Goal: Task Accomplishment & Management: Use online tool/utility

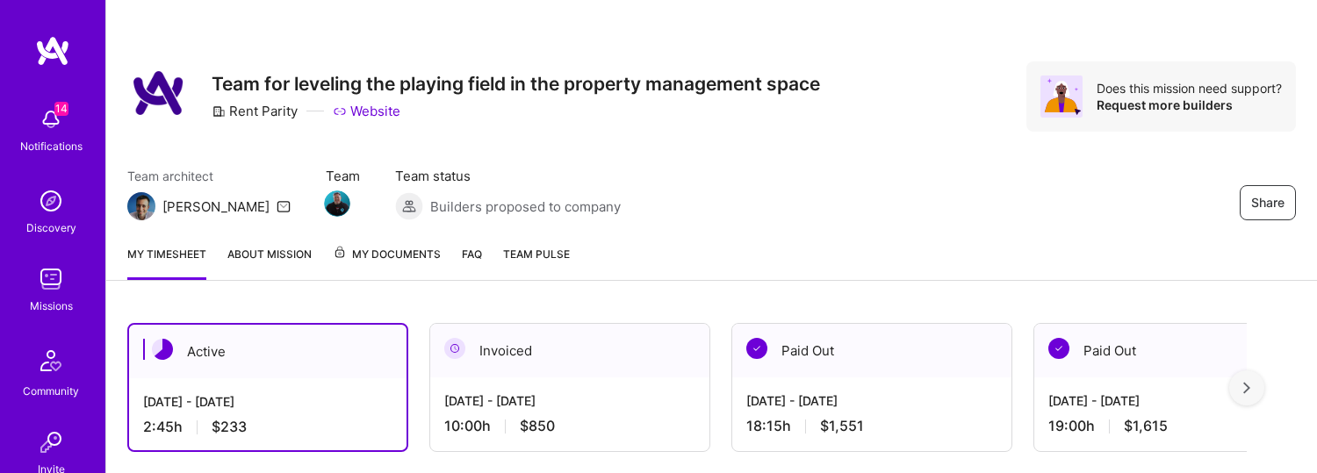
scroll to position [407, 0]
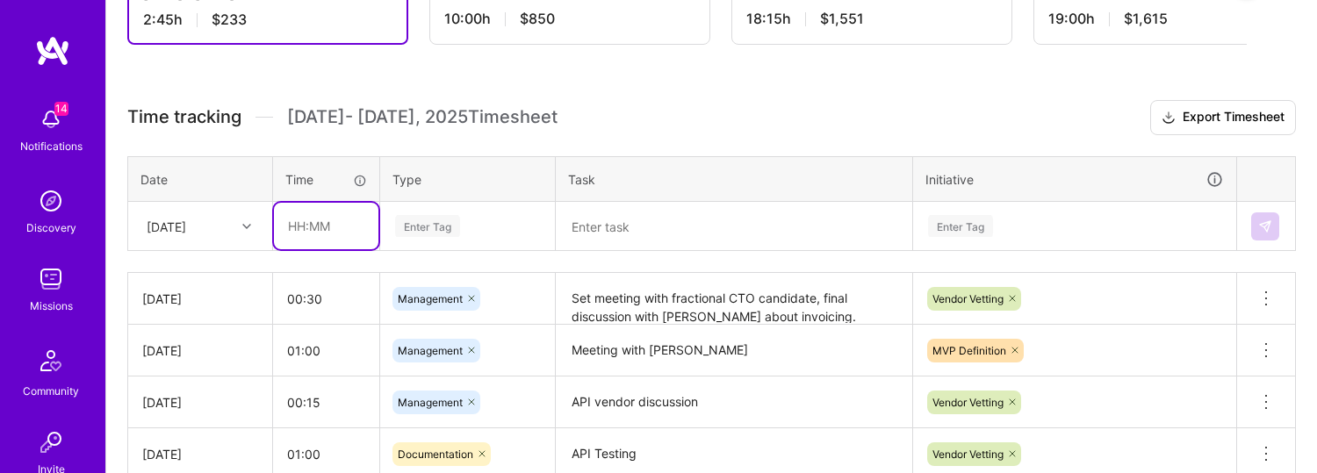
click at [331, 228] on input "text" at bounding box center [326, 226] width 104 height 47
type input "00:20"
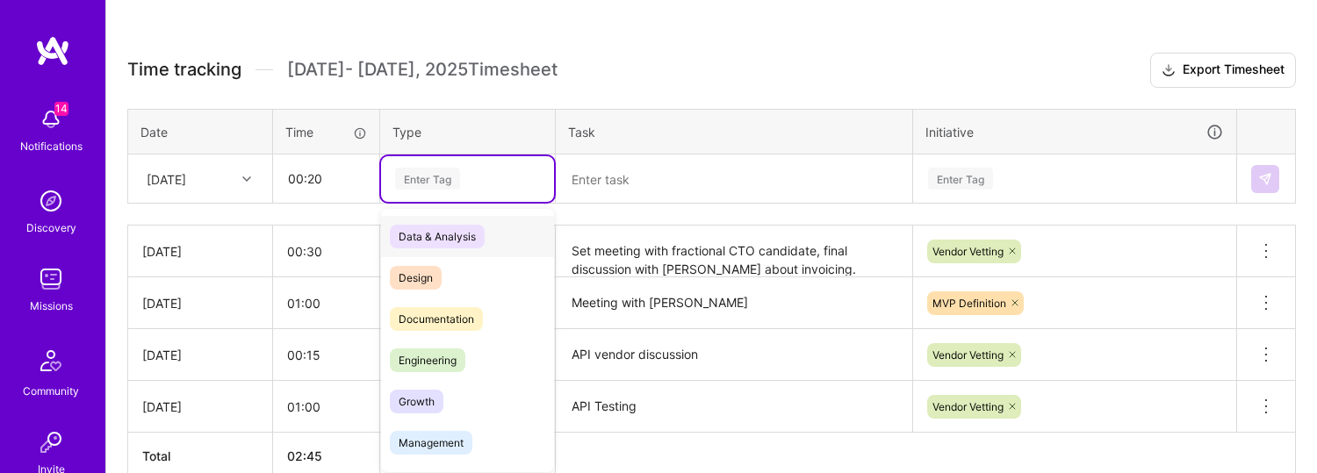
click at [450, 202] on div "option Data & Analysis focused, 0 of 2. 17 results available. Use Up and Down t…" at bounding box center [467, 179] width 173 height 46
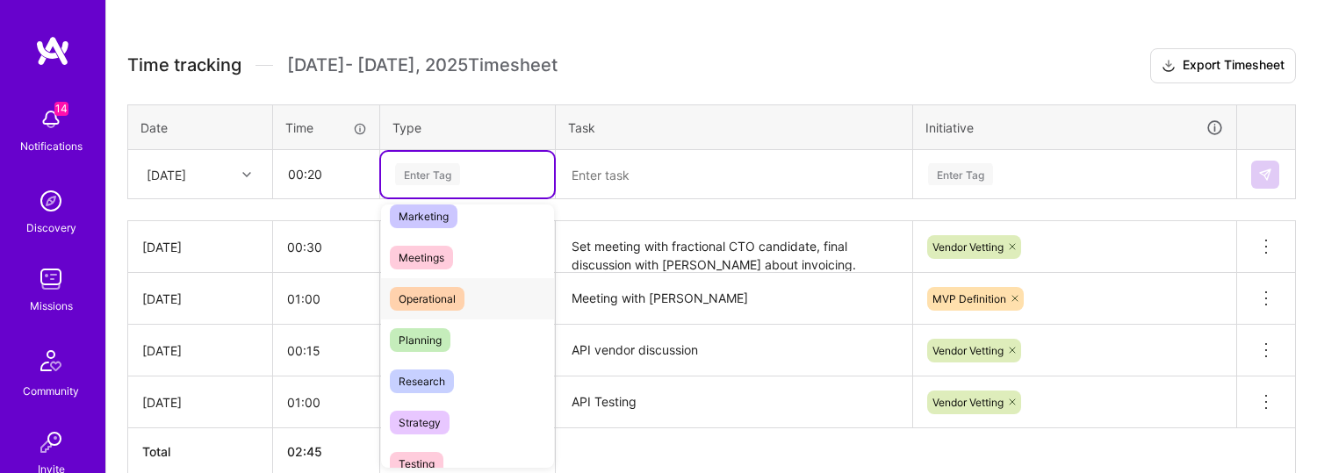
scroll to position [88, 0]
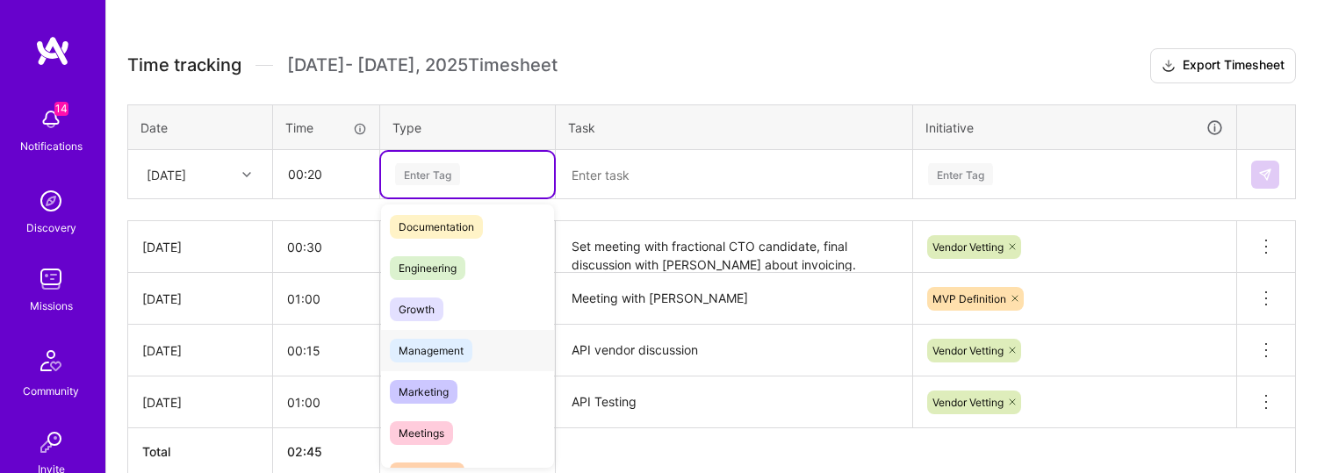
click at [450, 347] on span "Management" at bounding box center [431, 351] width 83 height 24
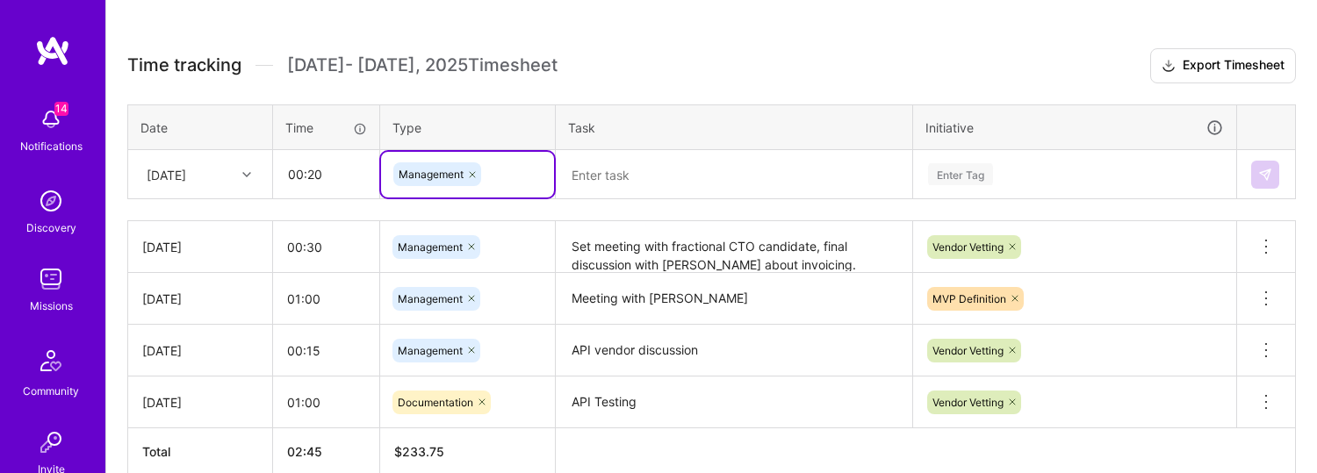
click at [686, 165] on textarea at bounding box center [733, 175] width 353 height 46
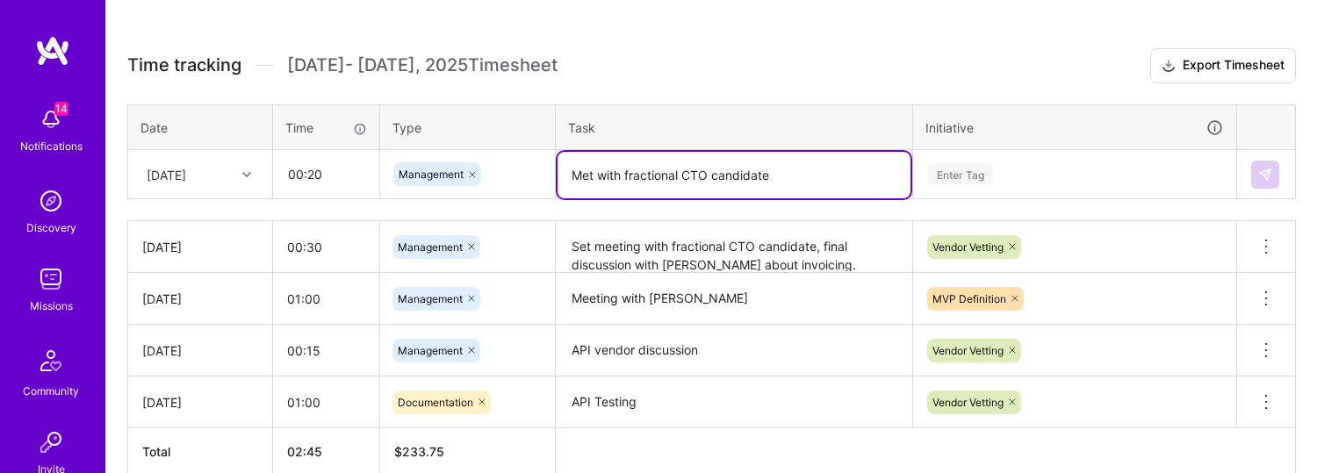
type textarea "Met with fractional CTO candidate"
click at [966, 181] on div "Enter Tag" at bounding box center [960, 174] width 65 height 27
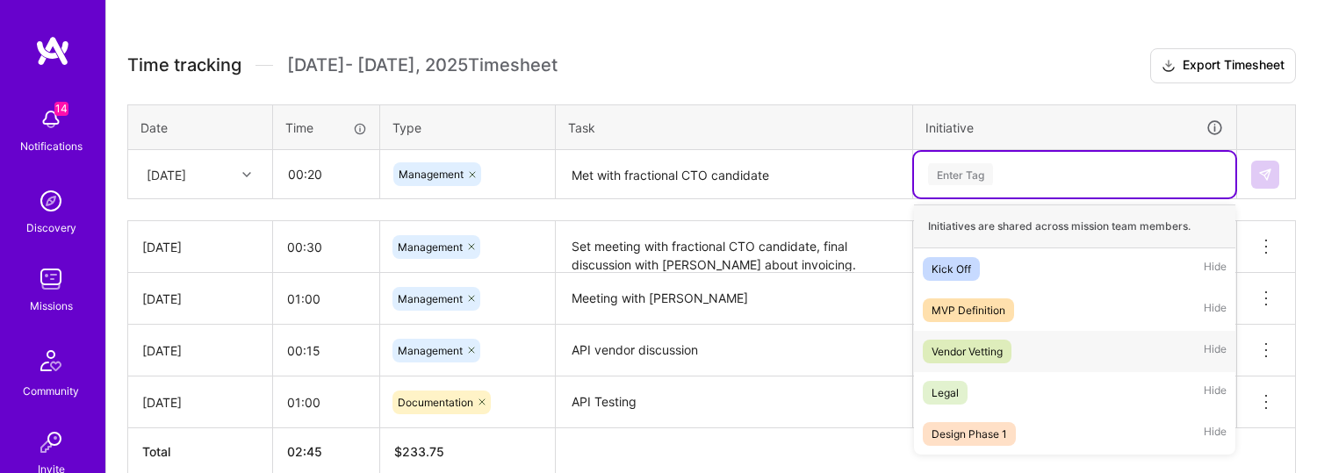
click at [961, 352] on div "Vendor Vetting" at bounding box center [966, 351] width 71 height 18
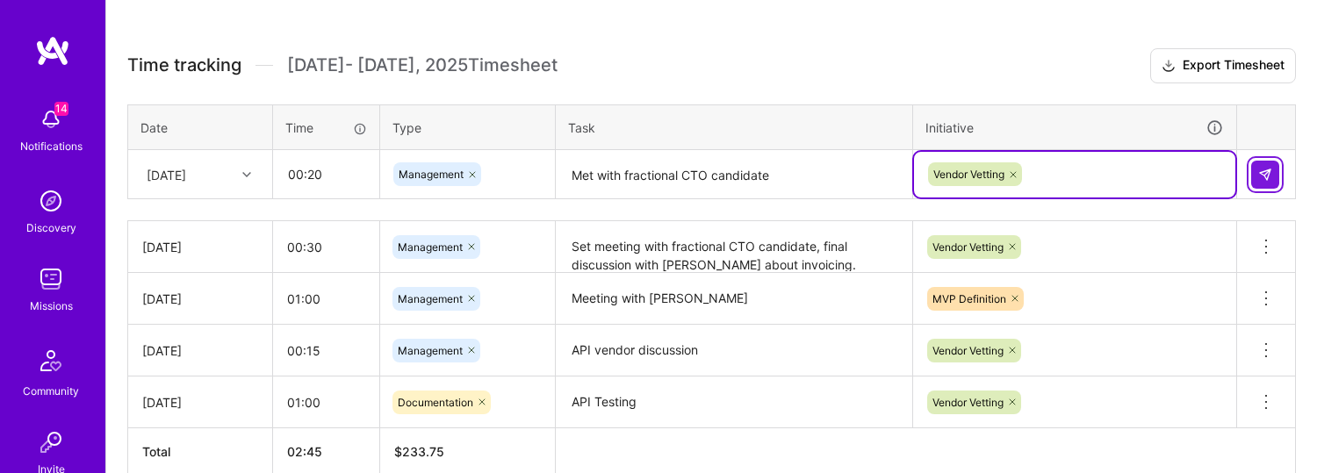
click at [1265, 175] on img at bounding box center [1265, 175] width 14 height 14
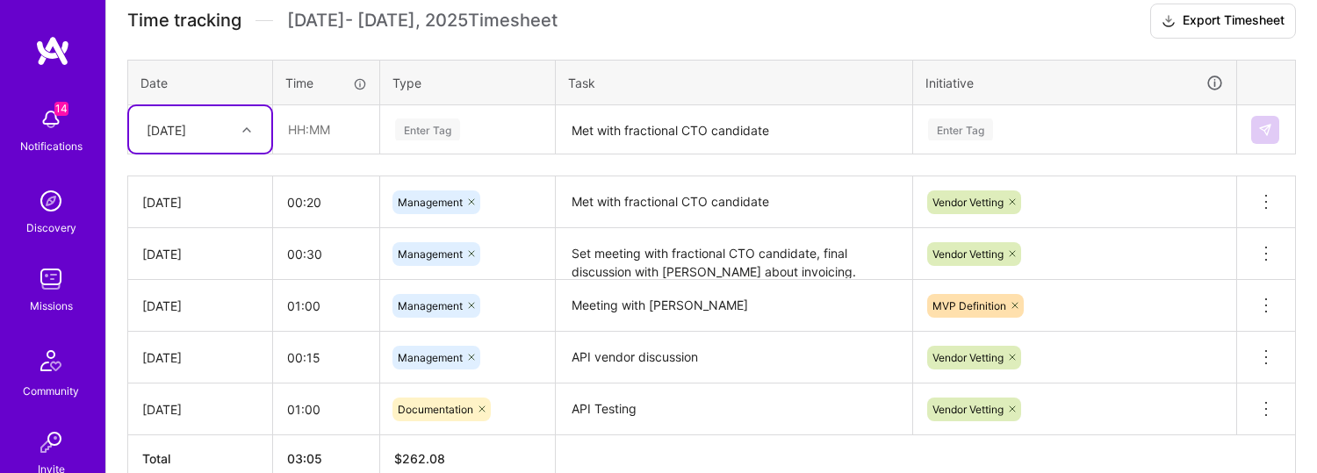
scroll to position [596, 0]
